Goal: Task Accomplishment & Management: Manage account settings

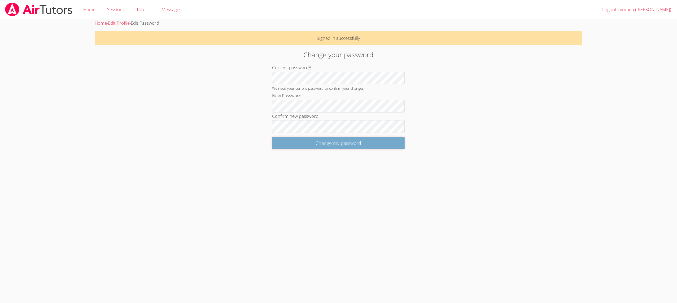
click at [282, 144] on input "Change my password" at bounding box center [338, 143] width 133 height 12
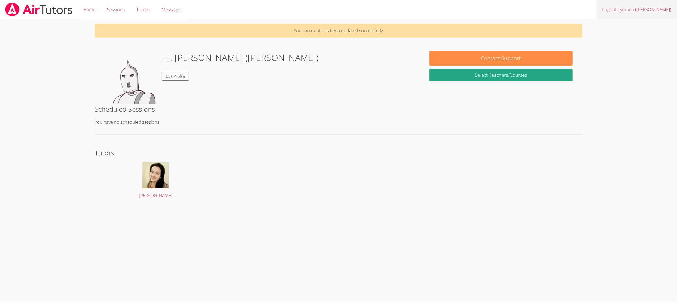
click at [642, 8] on link "Logout Lynrada ([PERSON_NAME])" at bounding box center [636, 9] width 81 height 19
